Goal: Information Seeking & Learning: Stay updated

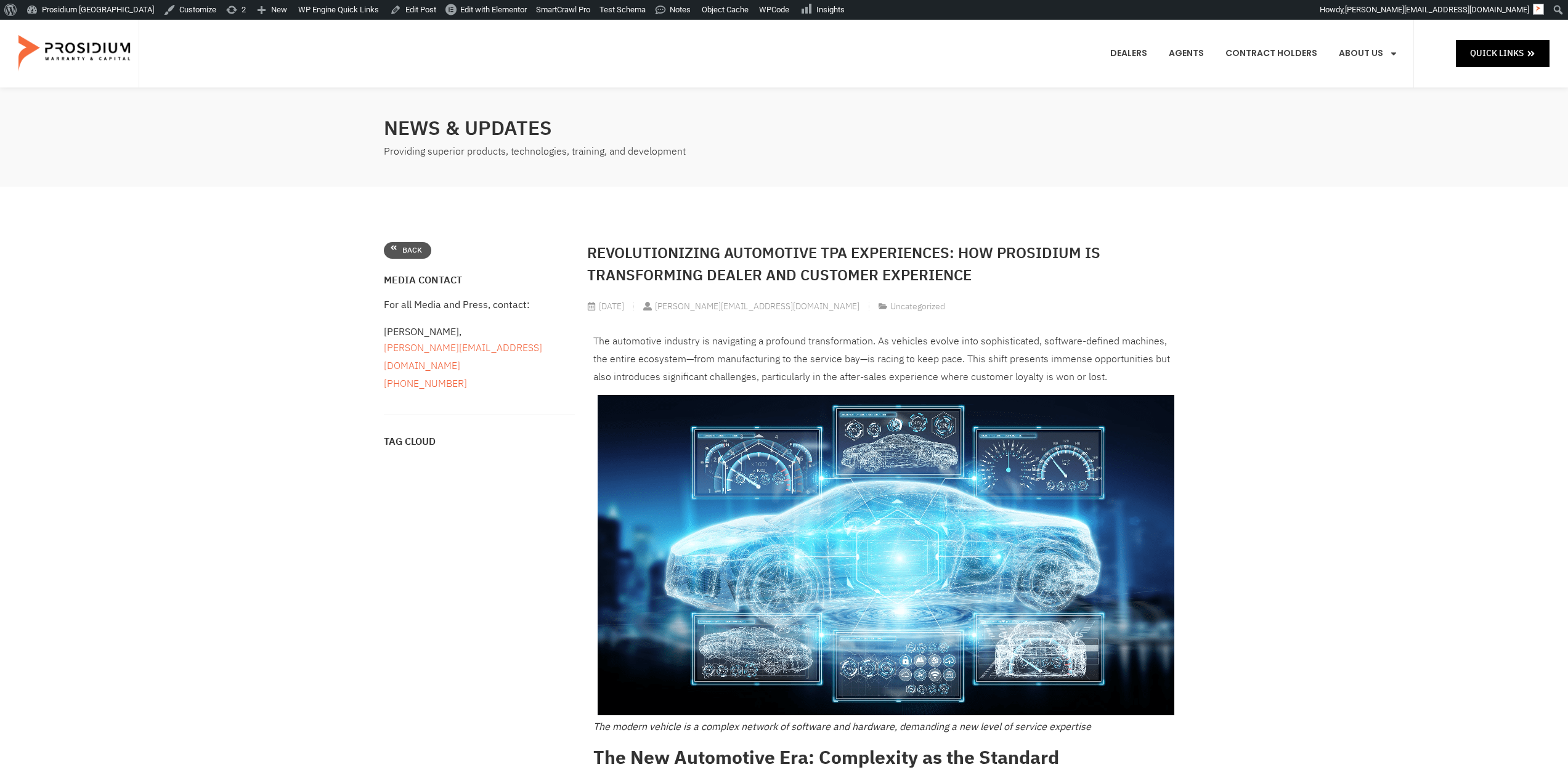
click at [408, 245] on span "Back" at bounding box center [411, 250] width 19 height 14
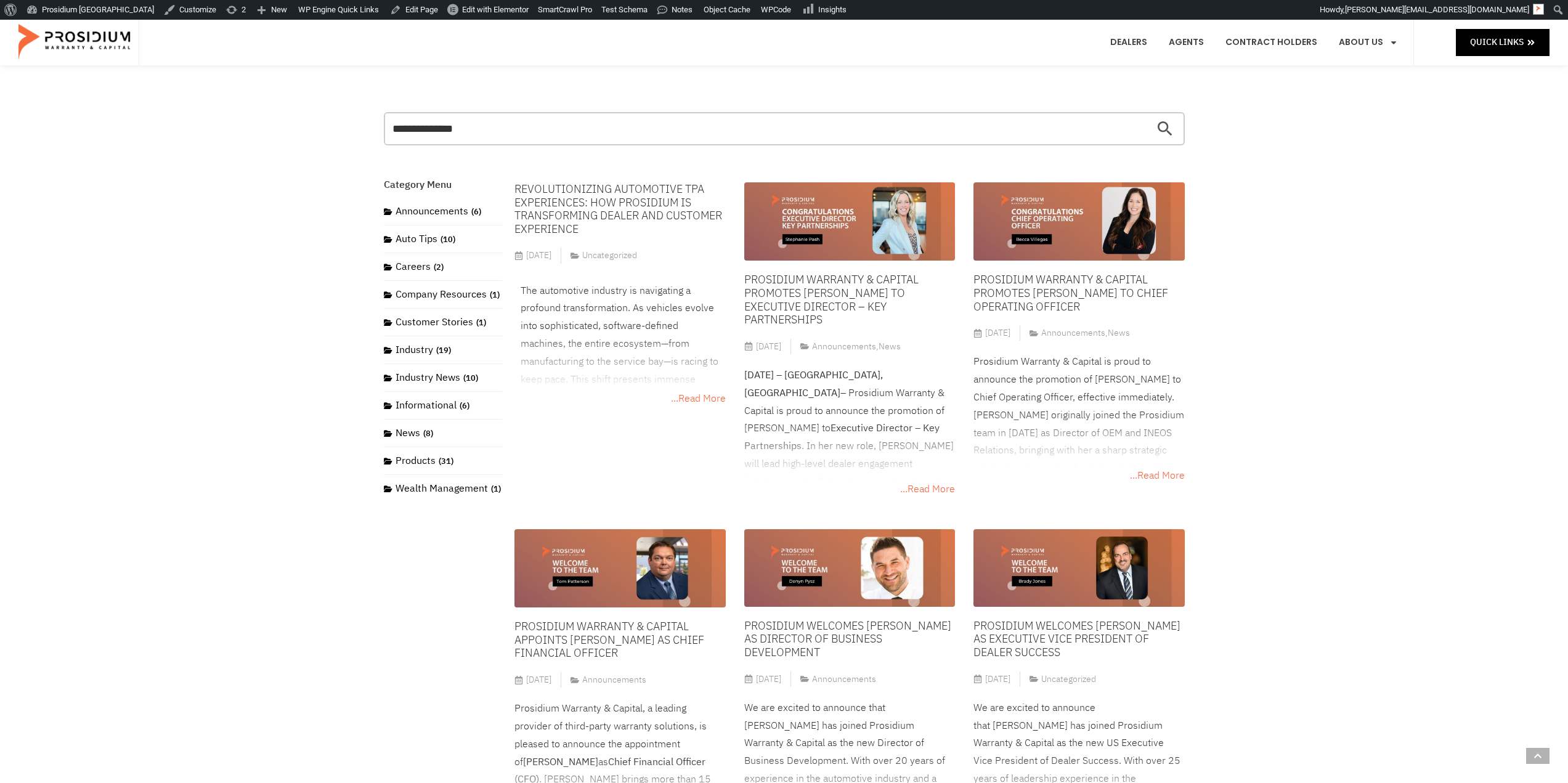
drag, startPoint x: 1328, startPoint y: 597, endPoint x: 1238, endPoint y: 233, distance: 375.0
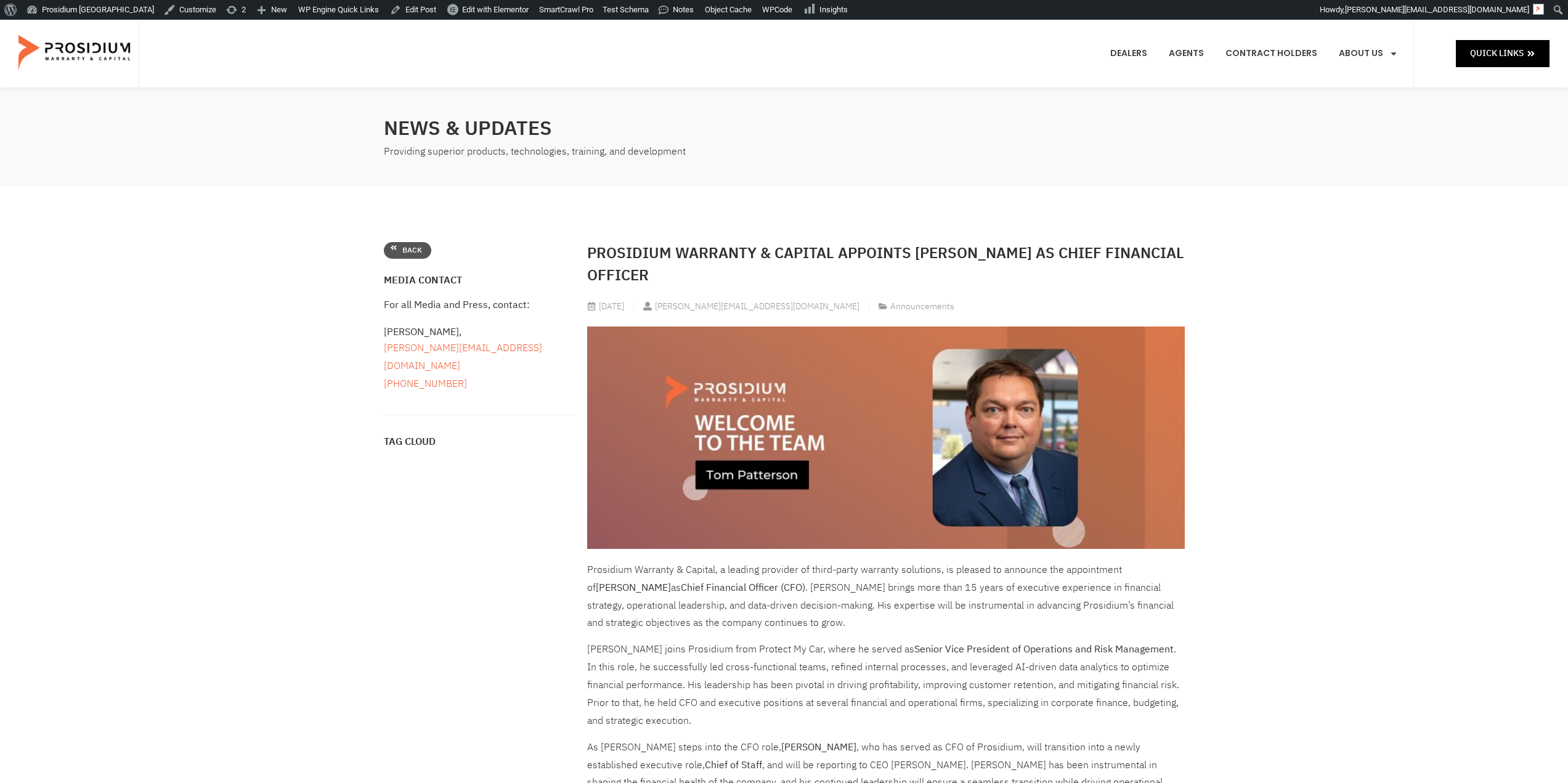
click at [405, 251] on span "Back" at bounding box center [411, 250] width 19 height 14
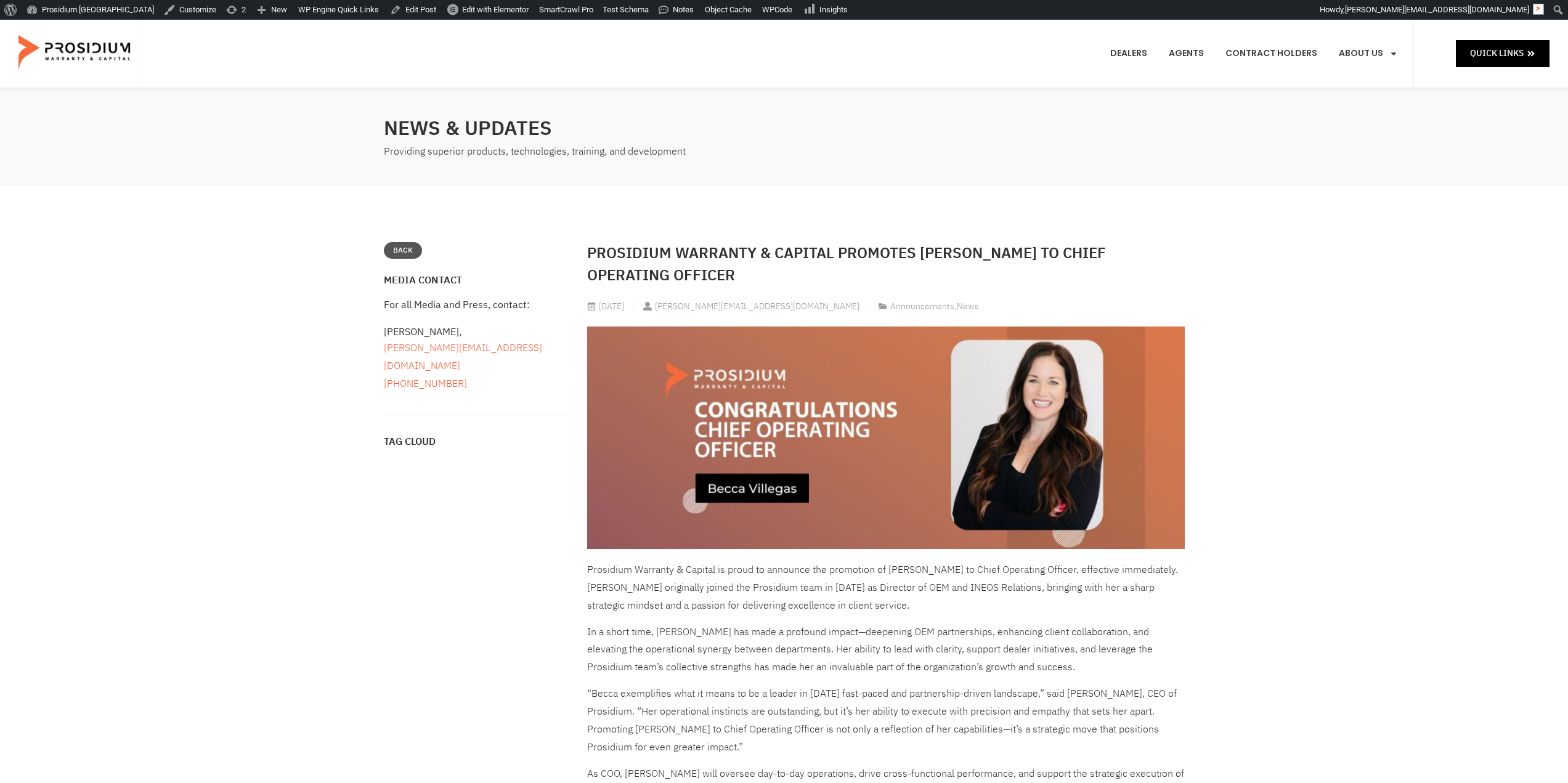
click at [402, 259] on link "Back" at bounding box center [402, 250] width 38 height 18
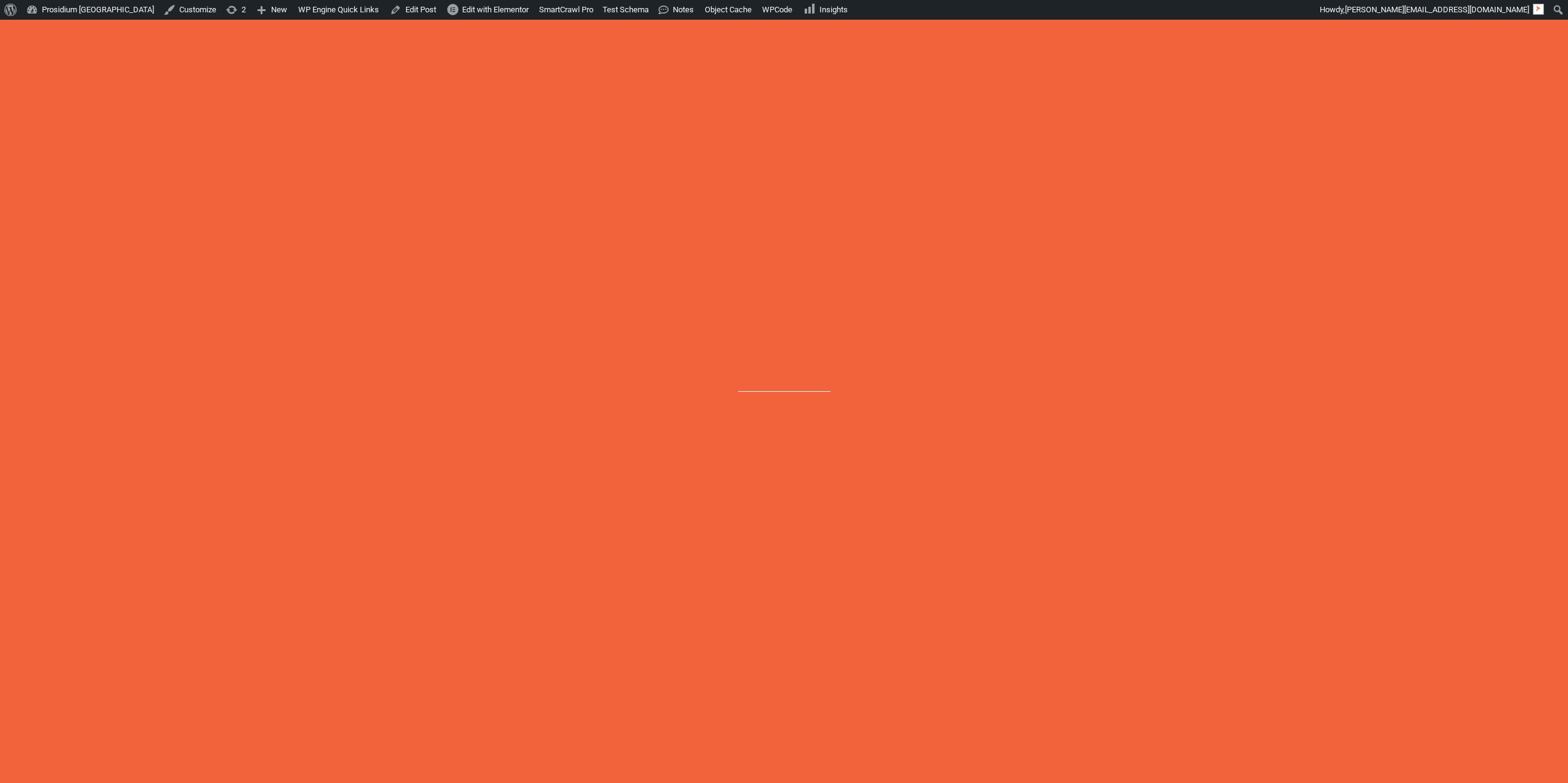
click at [395, 253] on link "Back" at bounding box center [407, 250] width 47 height 18
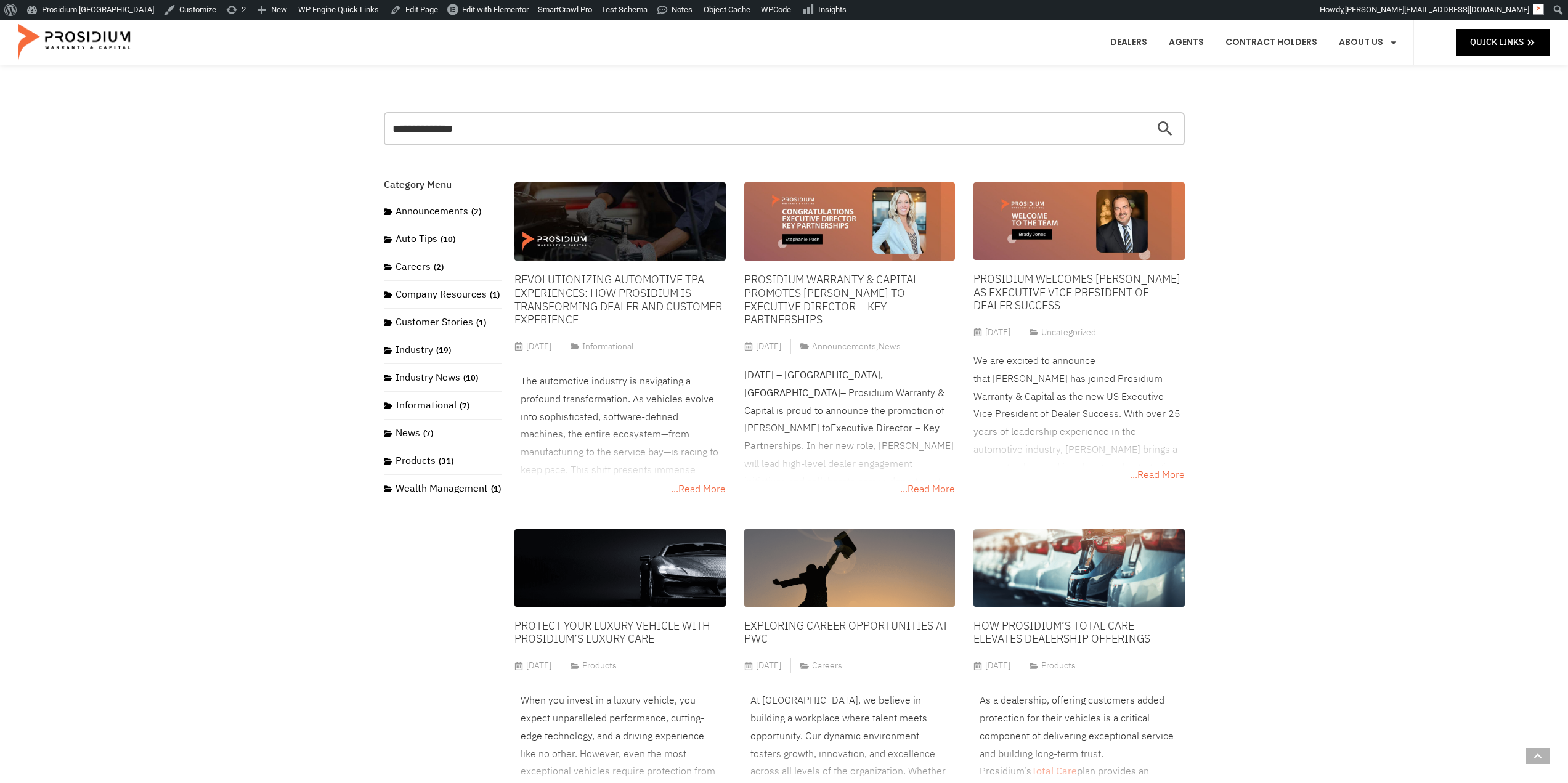
drag, startPoint x: 1357, startPoint y: 591, endPoint x: 1295, endPoint y: 325, distance: 273.1
